Goal: Find specific page/section: Find specific page/section

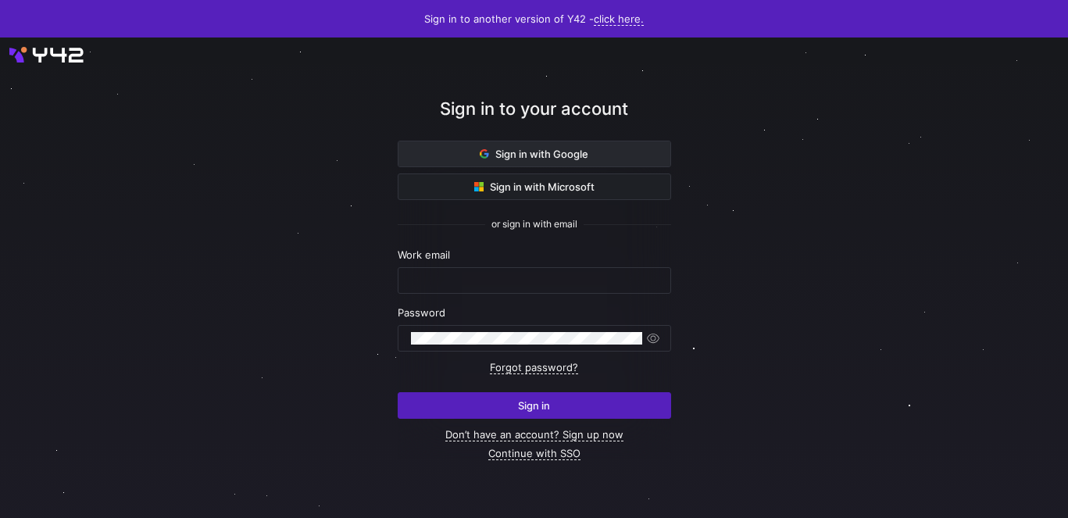
click at [566, 160] on span at bounding box center [534, 153] width 272 height 25
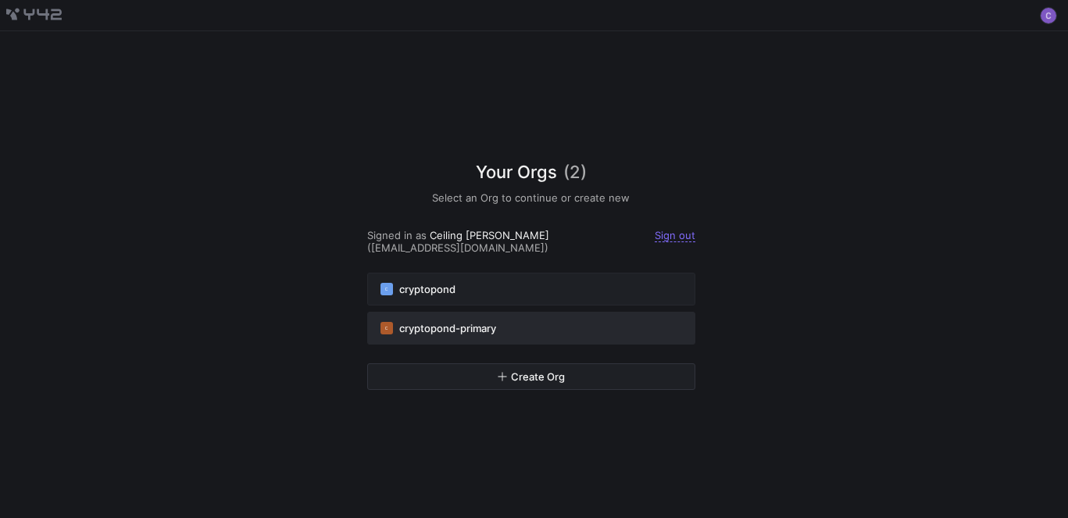
click at [523, 322] on div "C cryptopond-primary" at bounding box center [531, 328] width 302 height 12
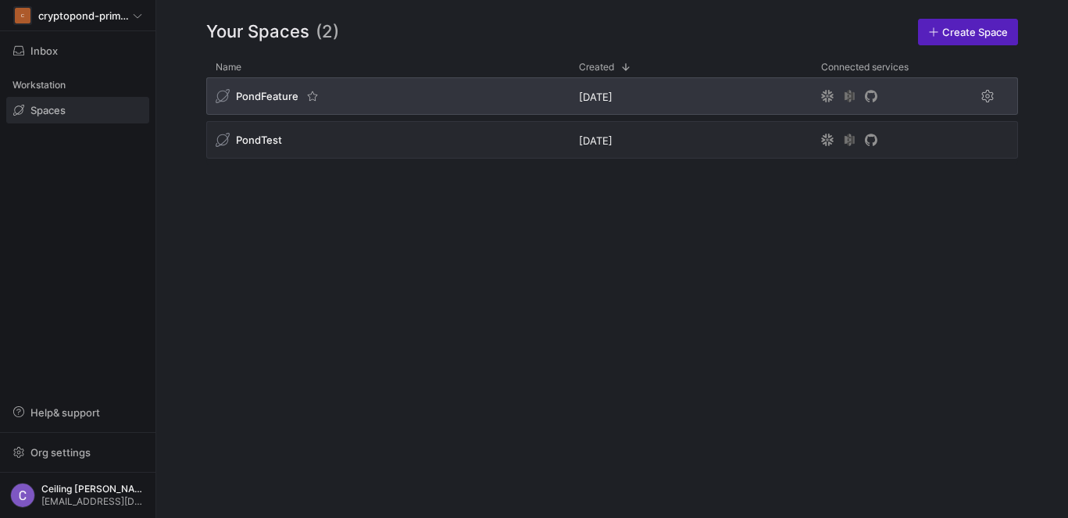
click at [288, 108] on div "PondFeature" at bounding box center [387, 95] width 363 height 37
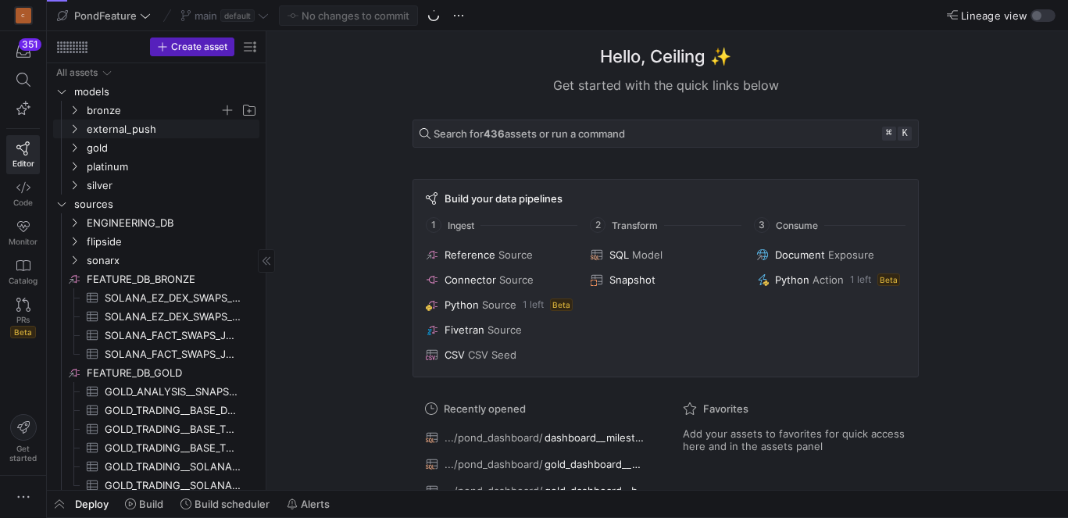
click at [127, 111] on span "bronze" at bounding box center [153, 111] width 133 height 18
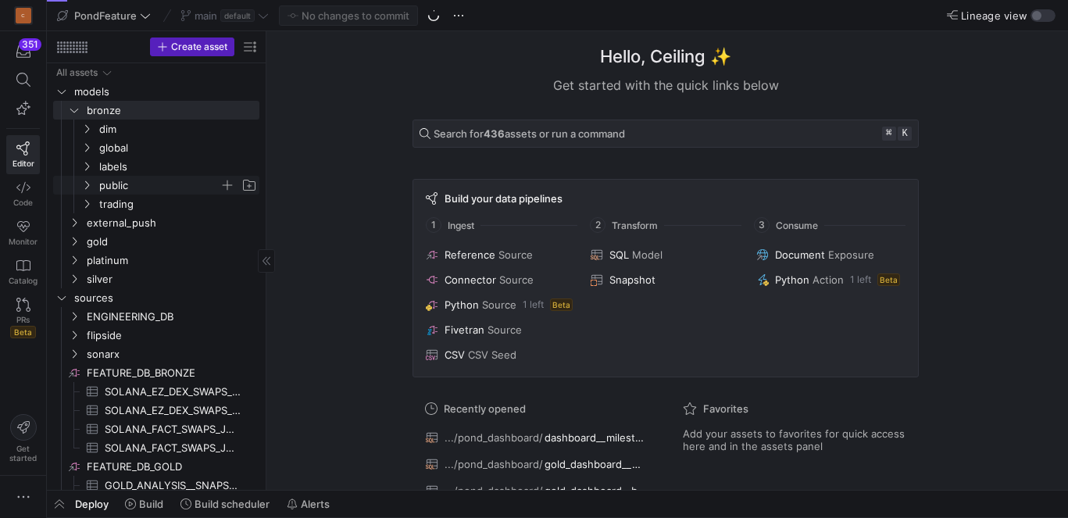
click at [120, 191] on span "public" at bounding box center [159, 186] width 120 height 18
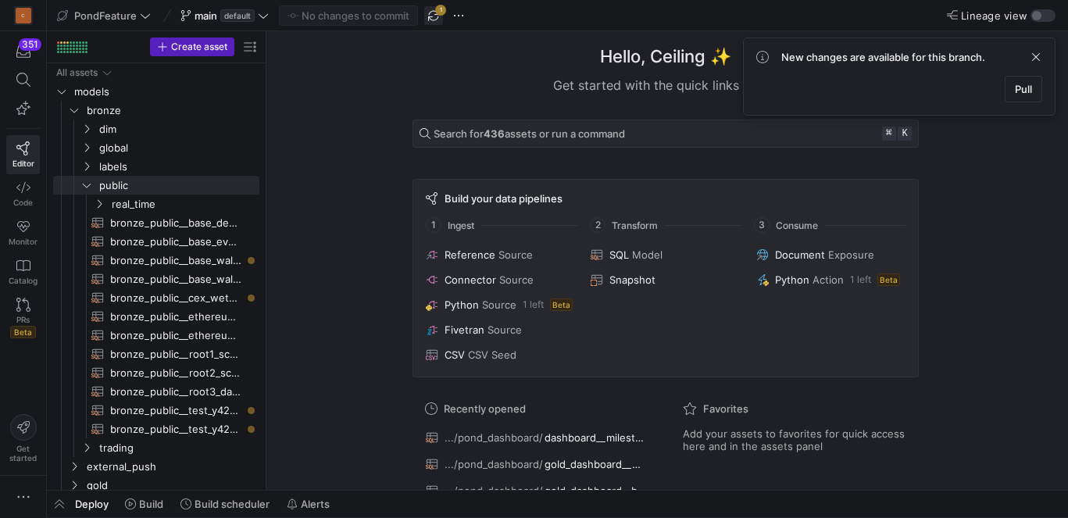
click at [438, 20] on span "button" at bounding box center [433, 15] width 19 height 19
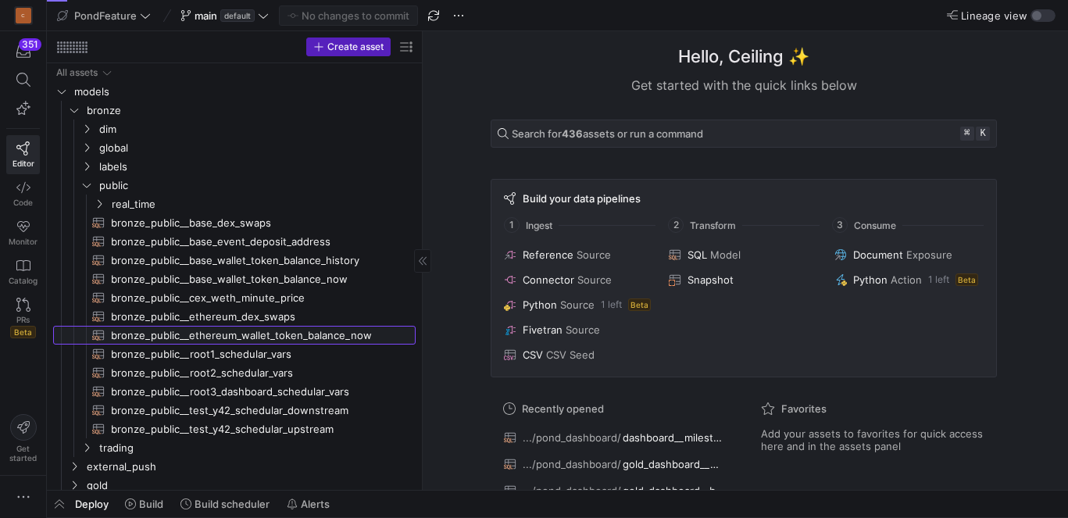
click at [272, 330] on span "bronze_public__ethereum_wallet_token_balance_now​​​​​​​​​​" at bounding box center [254, 335] width 287 height 18
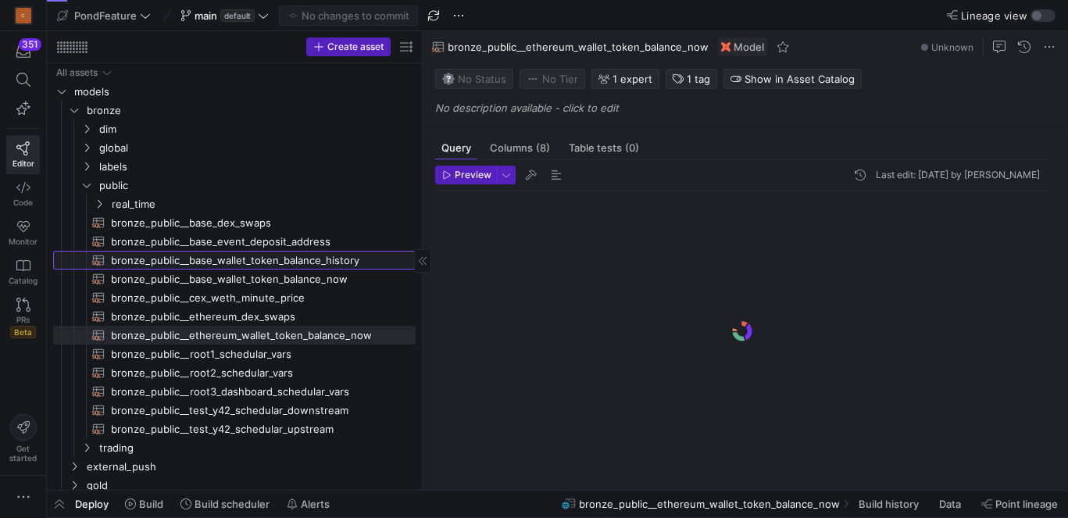
click at [272, 255] on span "bronze_public__base_wallet_token_balance_history​​​​​​​​​​" at bounding box center [254, 261] width 287 height 18
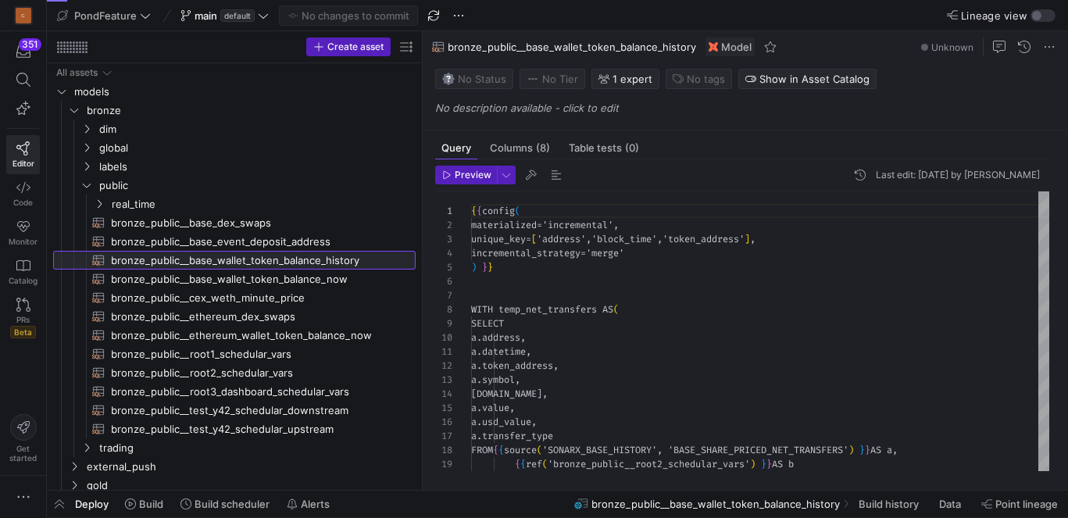
scroll to position [141, 0]
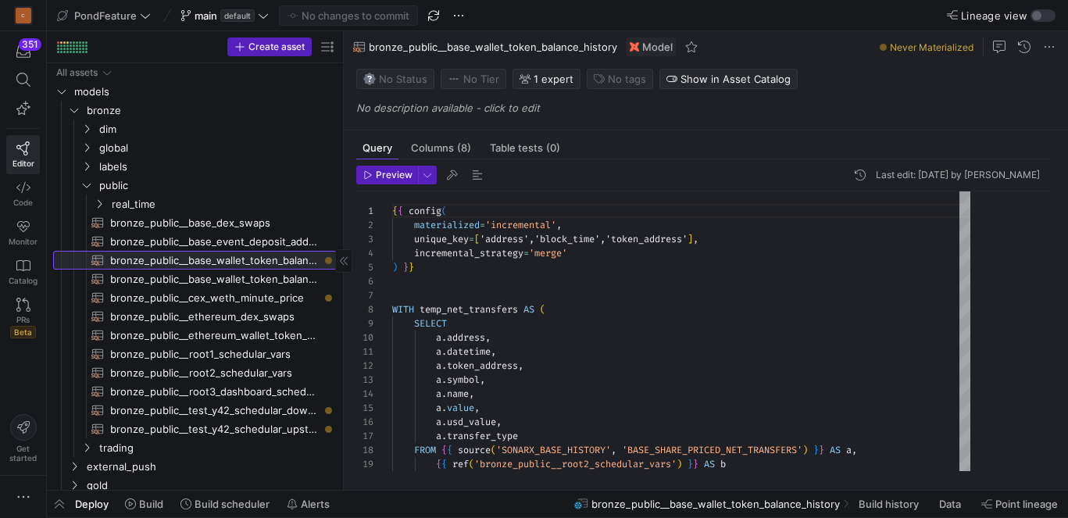
drag, startPoint x: 421, startPoint y: 196, endPoint x: 342, endPoint y: 197, distance: 78.9
